Goal: Information Seeking & Learning: Learn about a topic

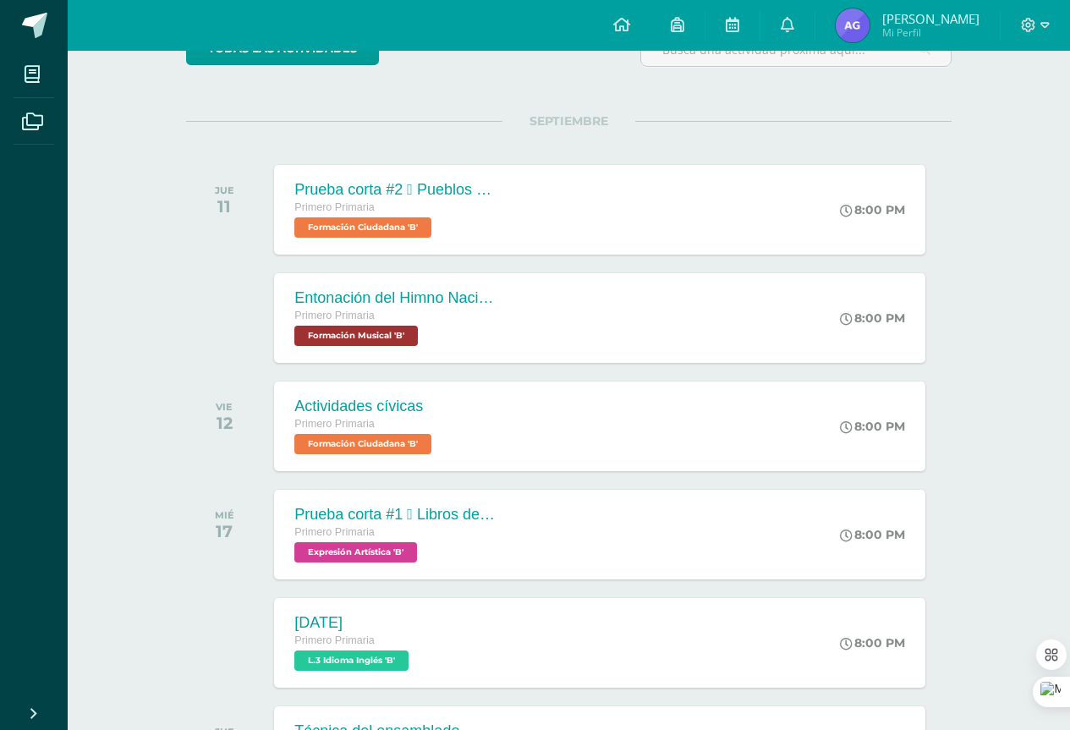
scroll to position [254, 0]
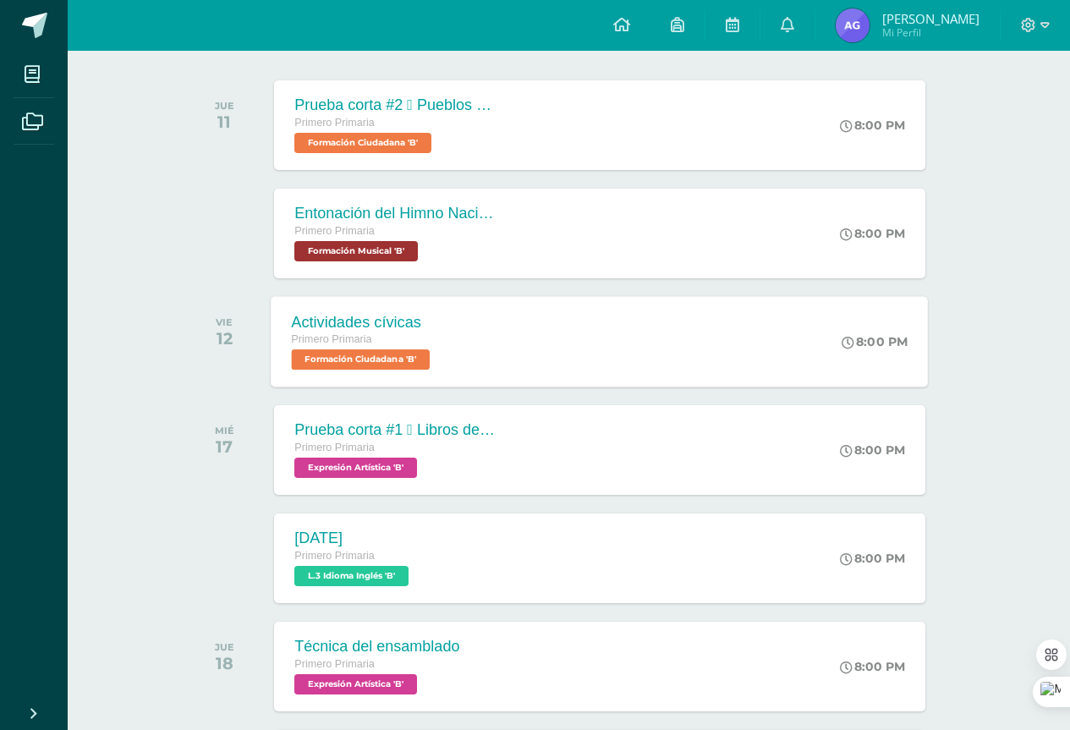
click at [359, 358] on span "Formación Ciudadana 'B'" at bounding box center [361, 359] width 139 height 20
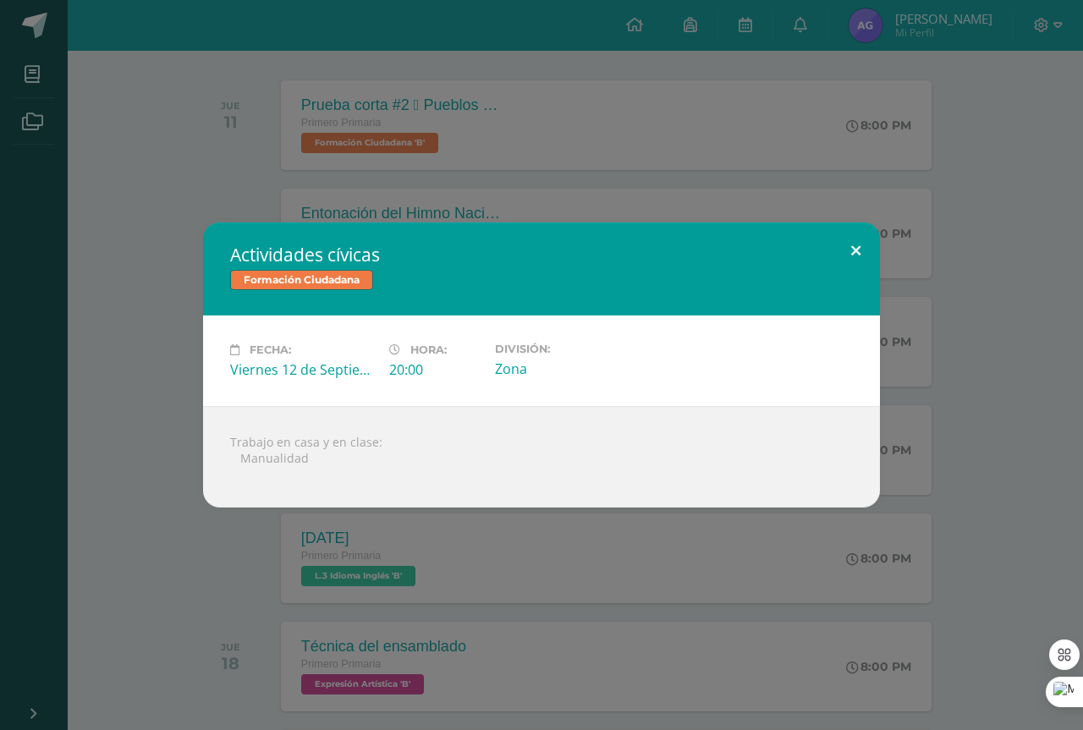
click at [865, 244] on button at bounding box center [856, 252] width 48 height 58
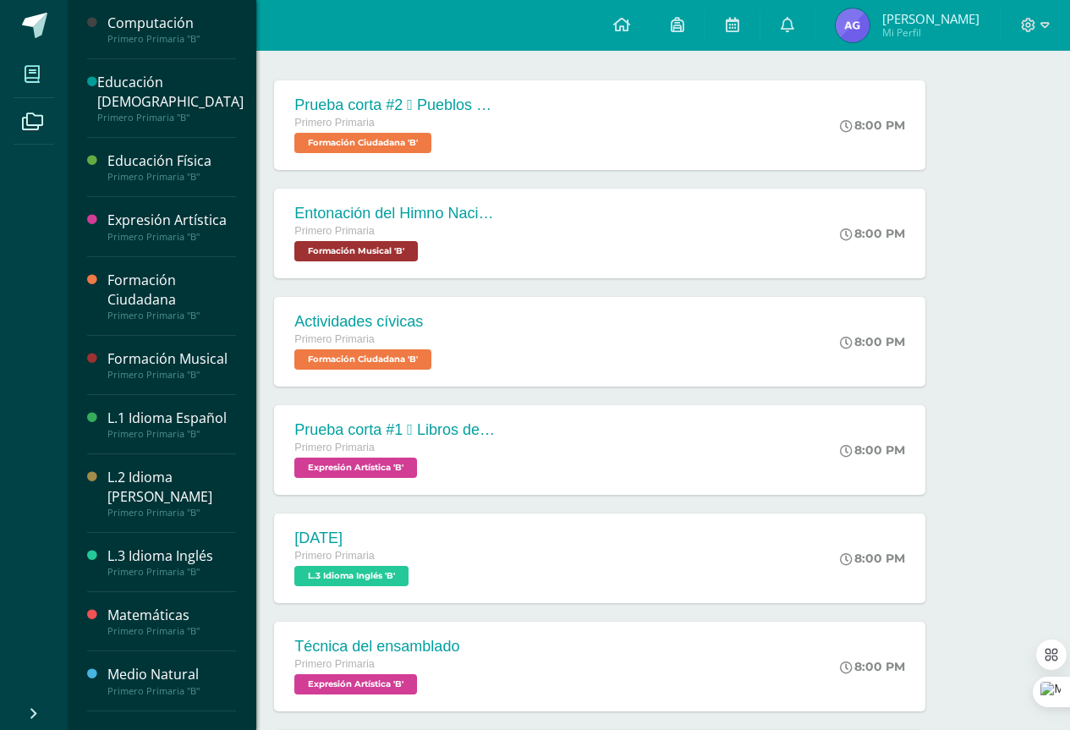
drag, startPoint x: 41, startPoint y: 78, endPoint x: 28, endPoint y: 63, distance: 19.2
click at [40, 78] on span at bounding box center [33, 74] width 38 height 38
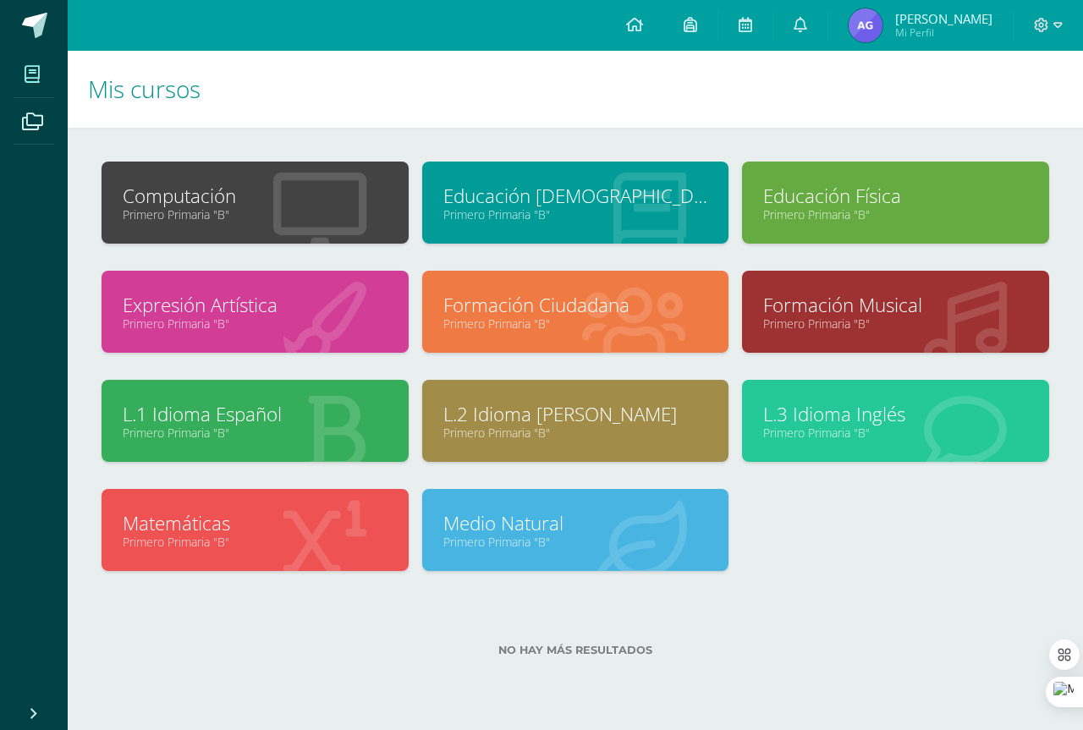
click at [219, 308] on link "Expresión Artística" at bounding box center [255, 305] width 265 height 26
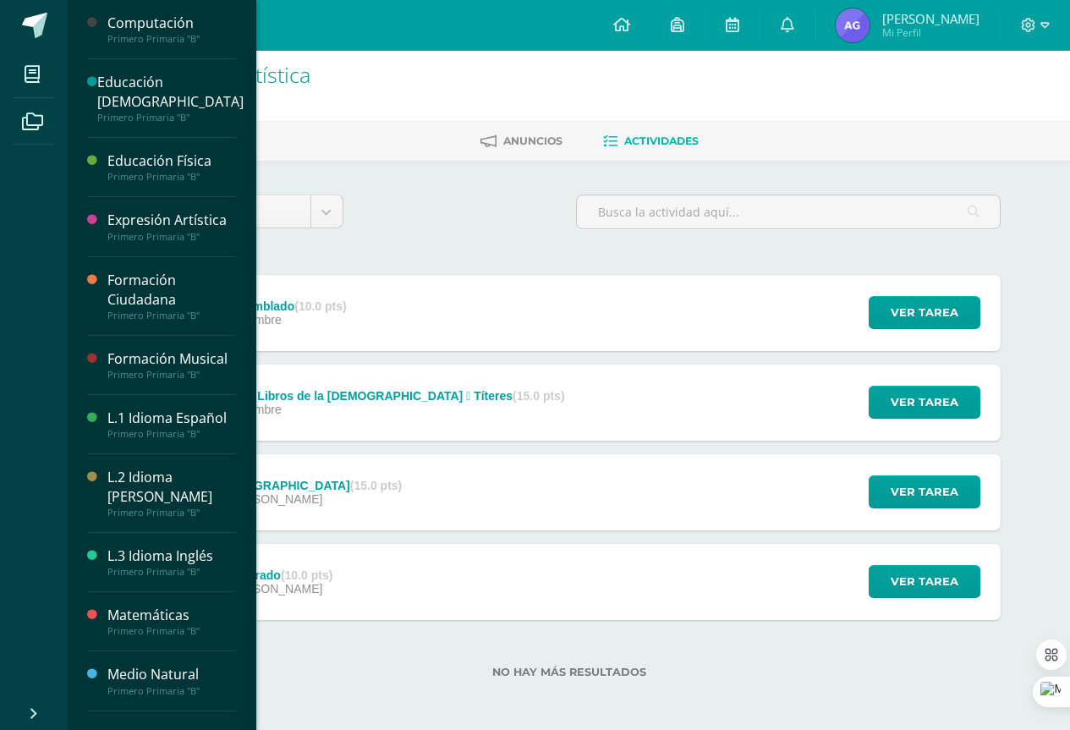
scroll to position [9, 0]
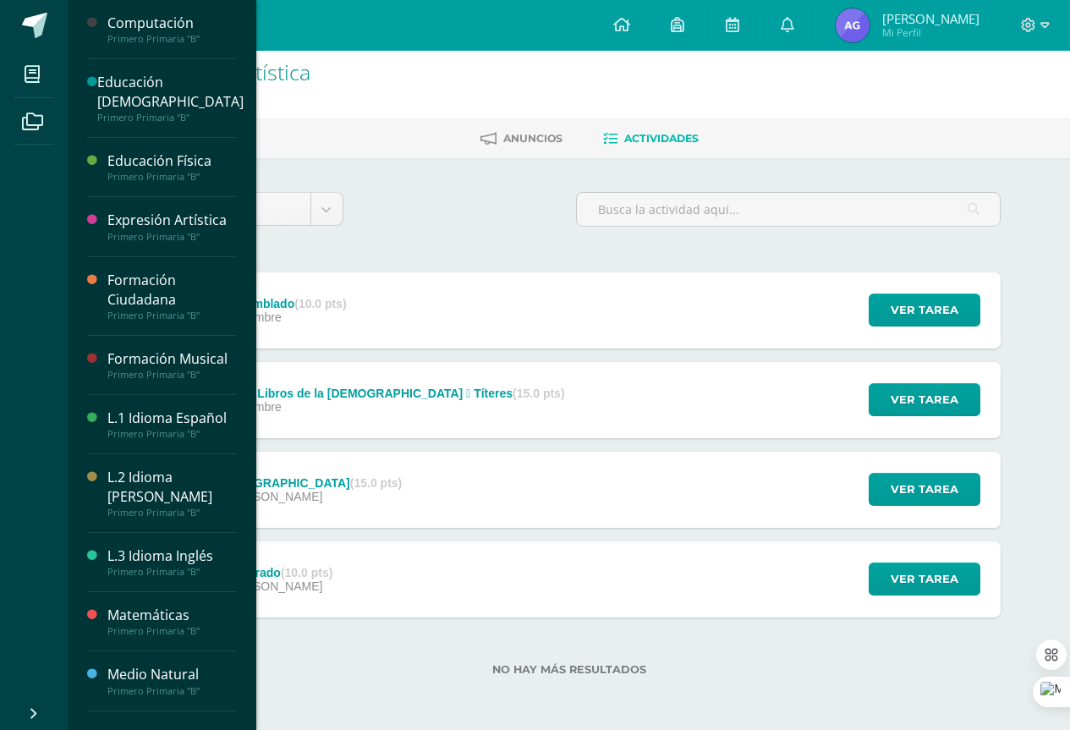
click at [150, 271] on div "Formación Ciudadana" at bounding box center [171, 290] width 129 height 39
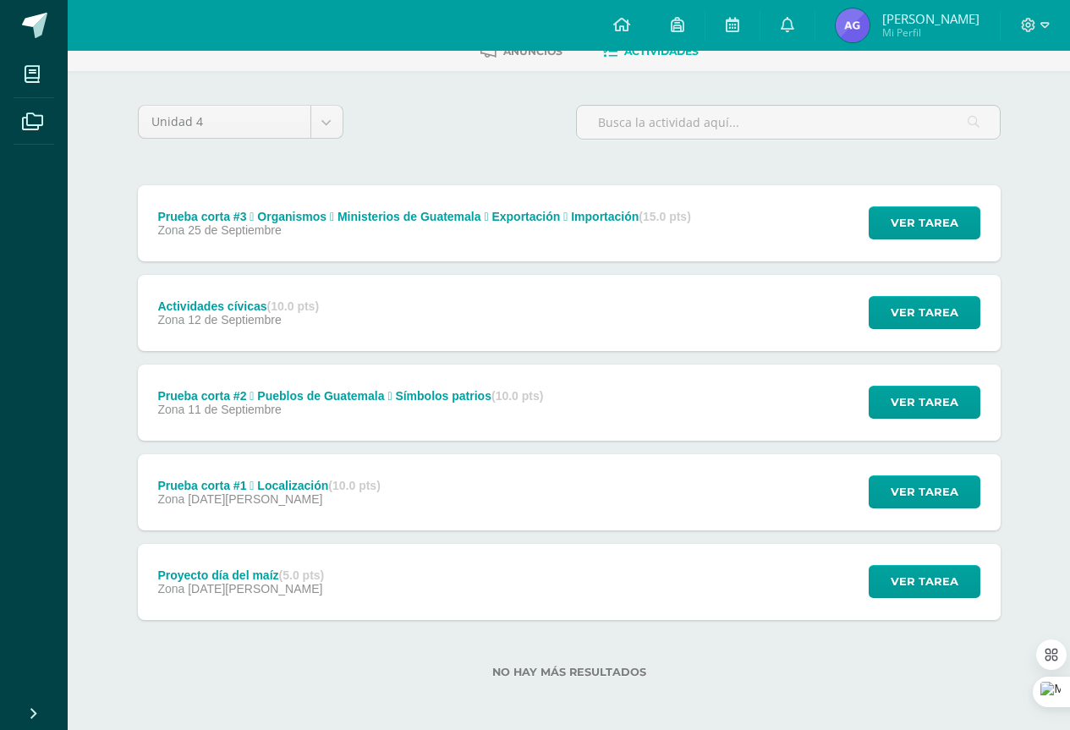
scroll to position [99, 0]
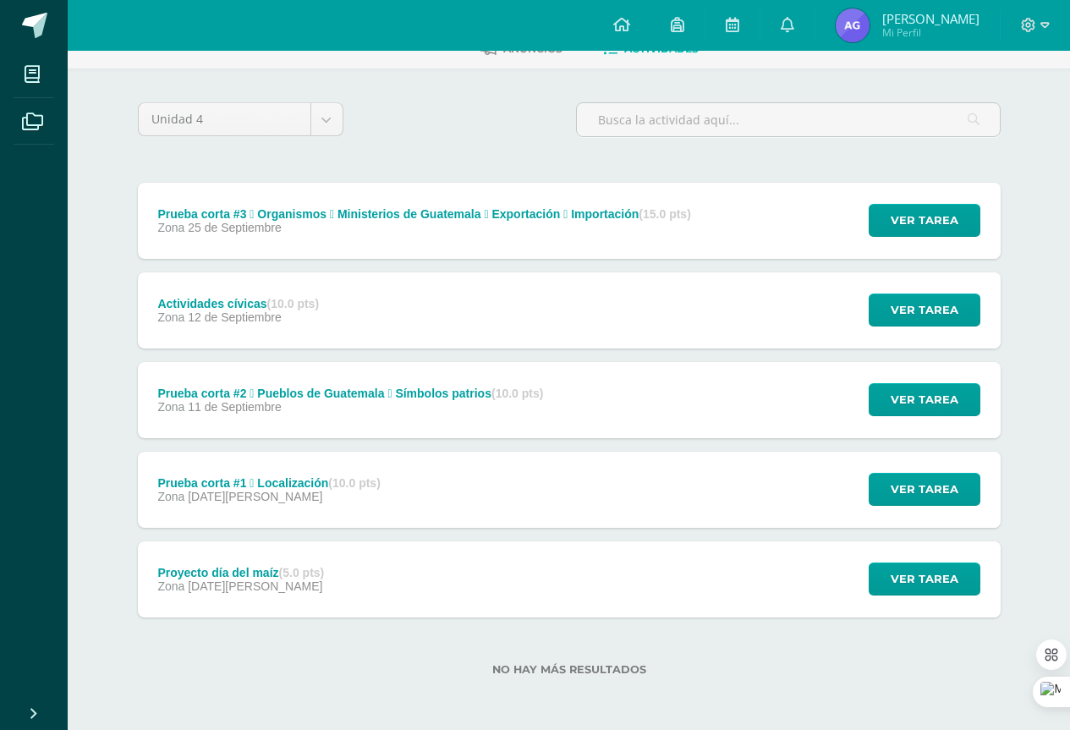
click at [271, 398] on div "Prueba corta #2  Pueblos de Guatemala  Símbolos patrios (10.0 pts)" at bounding box center [350, 394] width 386 height 14
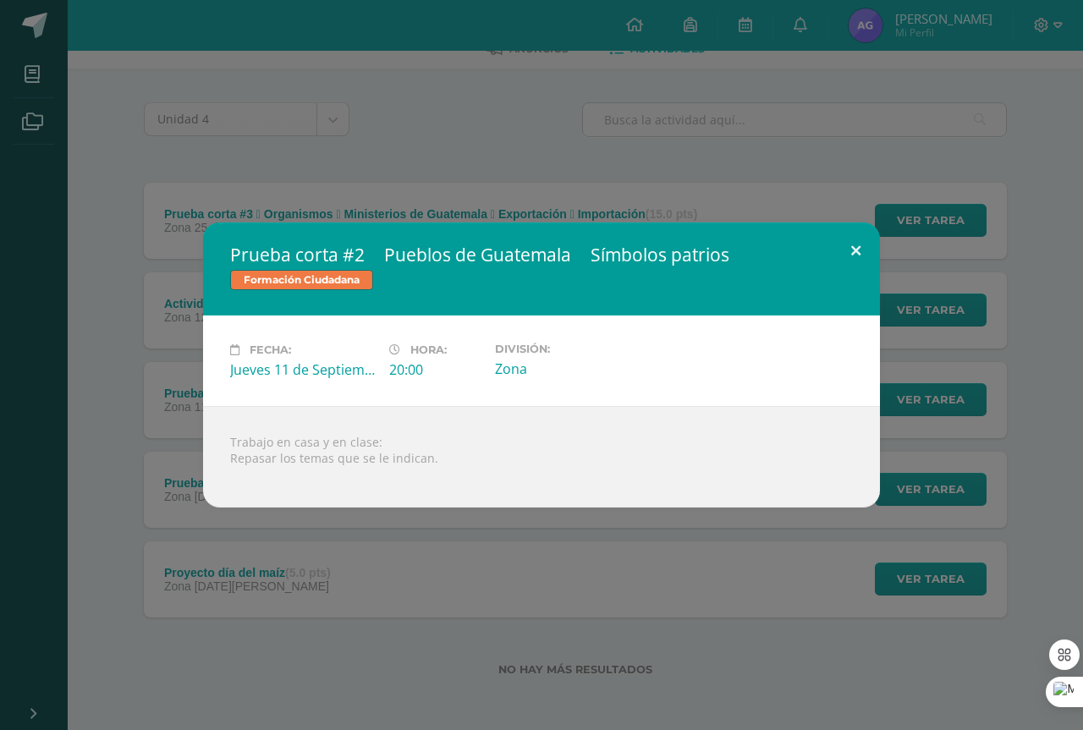
click at [856, 252] on button at bounding box center [856, 252] width 48 height 58
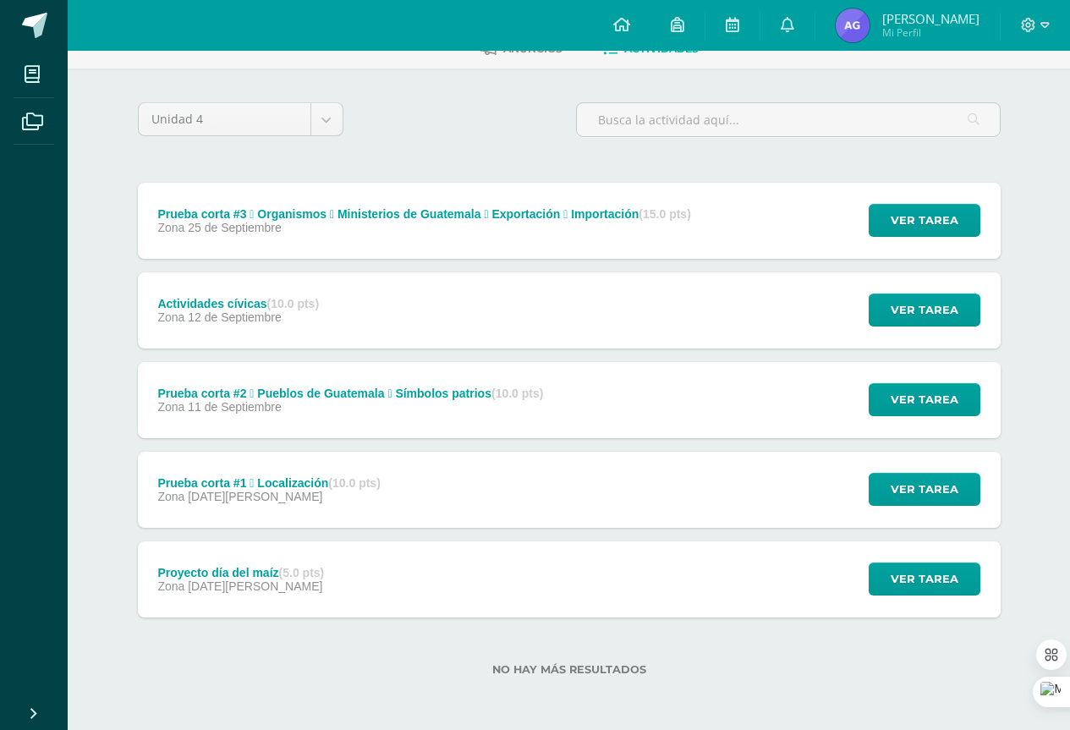
click at [231, 301] on div "Actividades cívicas (10.0 pts)" at bounding box center [238, 304] width 162 height 14
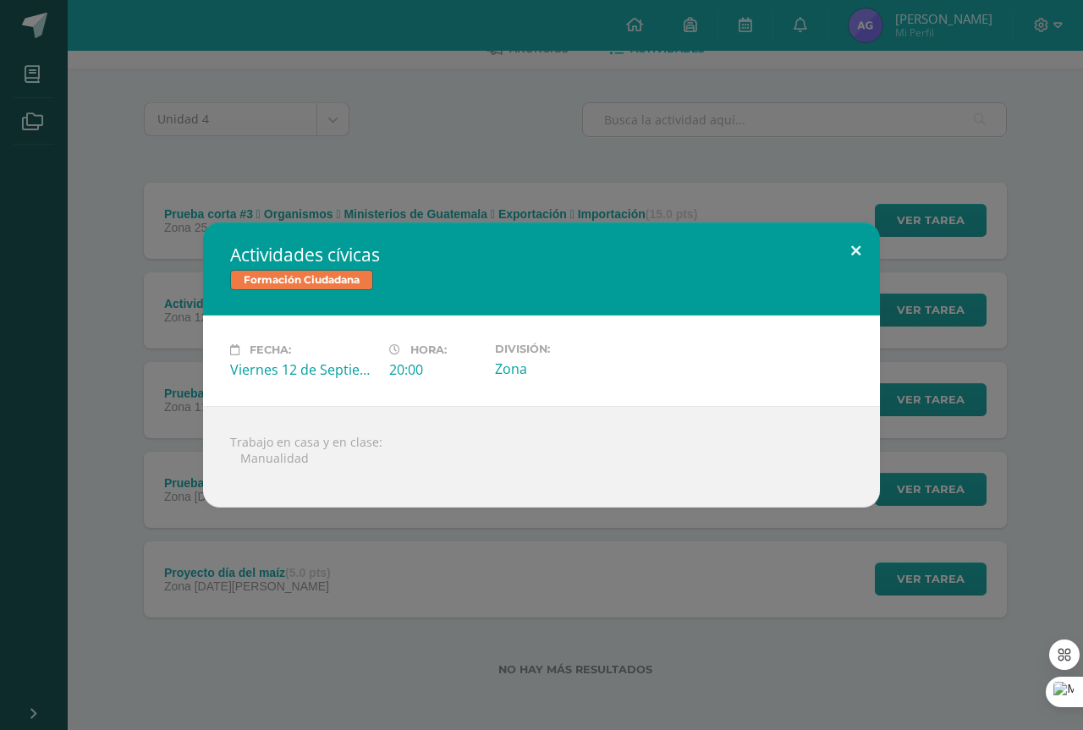
click at [856, 259] on button at bounding box center [856, 252] width 48 height 58
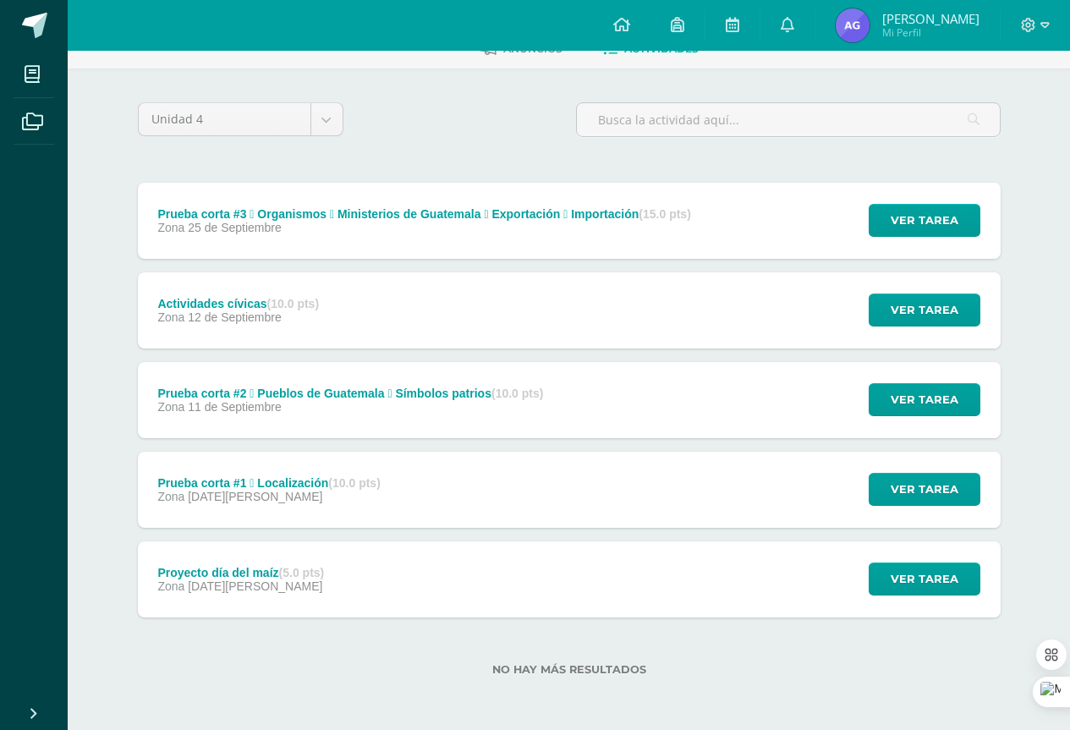
click at [421, 669] on label "No hay más resultados" at bounding box center [569, 669] width 863 height 13
click at [44, 16] on span at bounding box center [34, 25] width 25 height 25
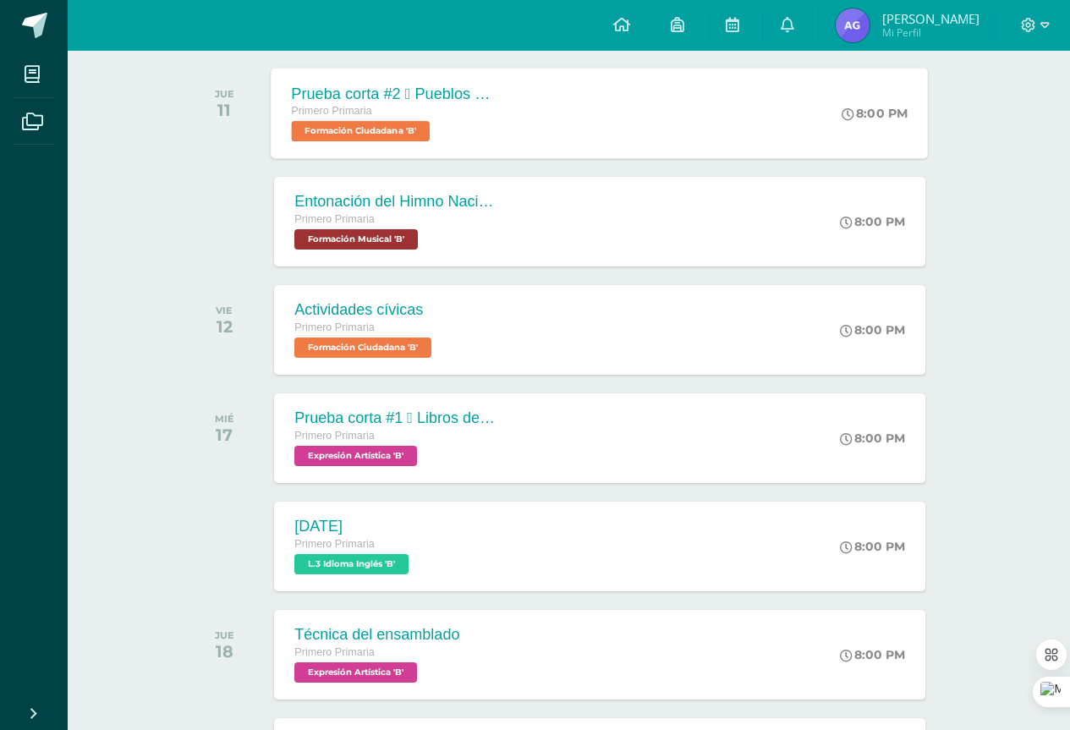
scroll to position [169, 0]
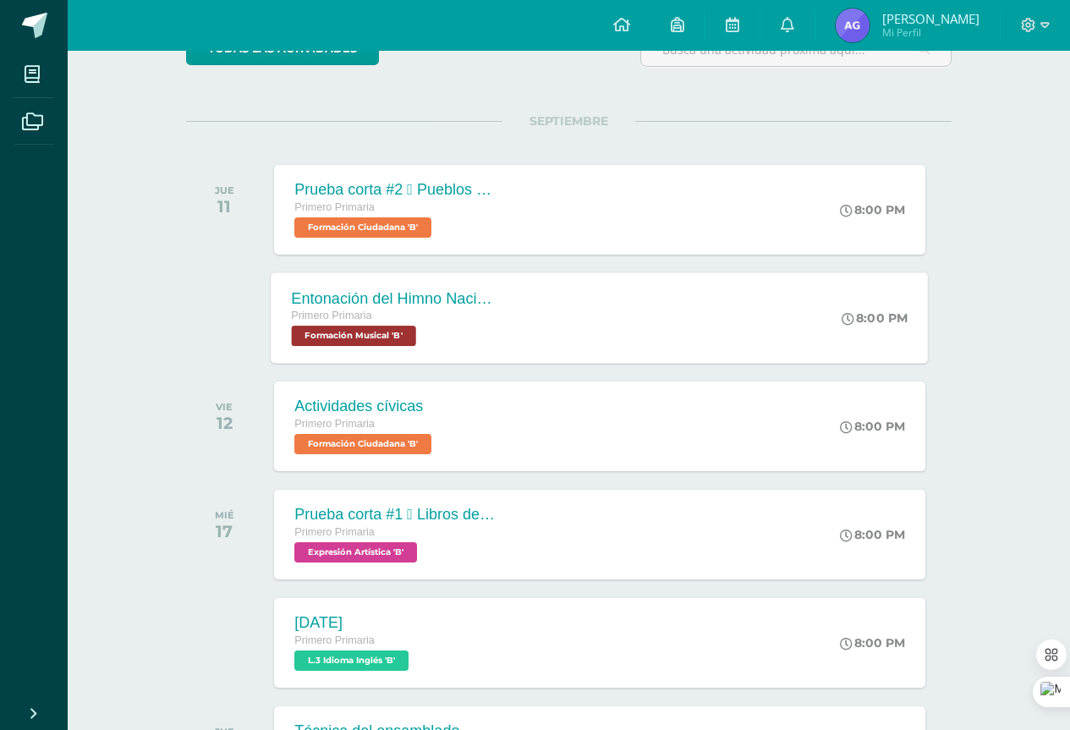
click at [333, 338] on span "Formación Musical 'B'" at bounding box center [354, 336] width 124 height 20
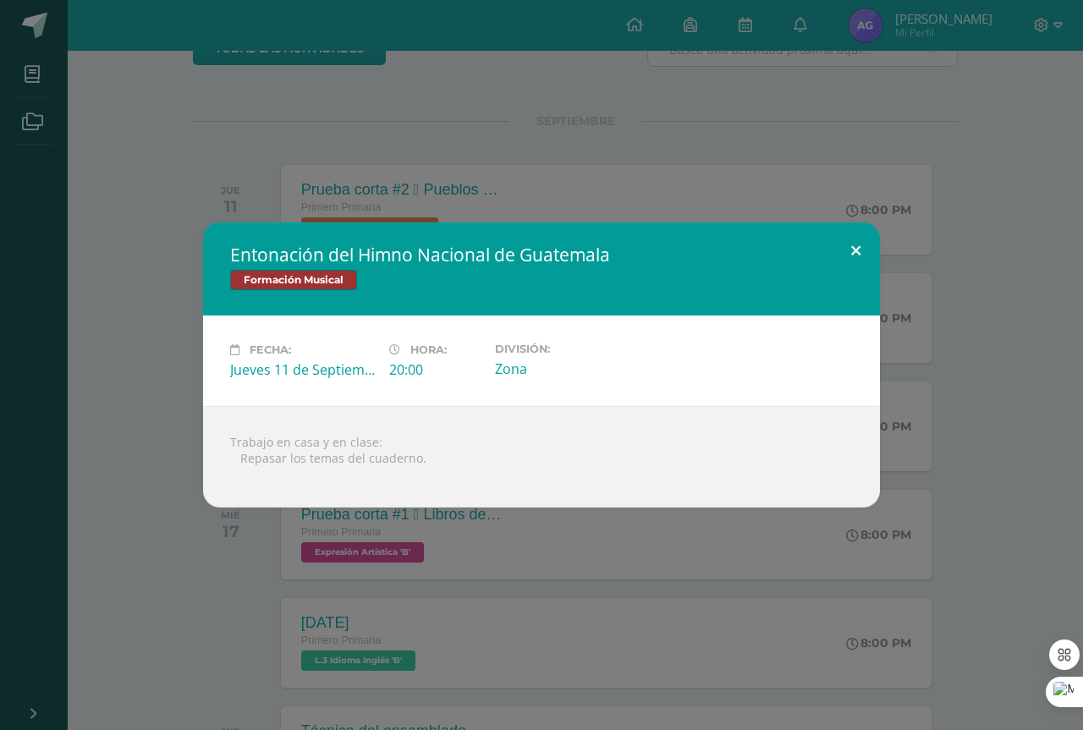
click at [861, 252] on button at bounding box center [856, 252] width 48 height 58
